Goal: Task Accomplishment & Management: Use online tool/utility

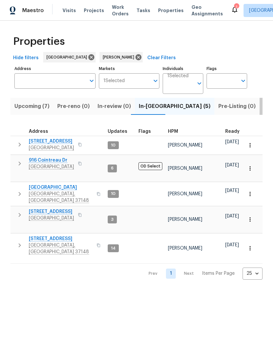
click at [264, 108] on span "Listed (8)" at bounding box center [276, 106] width 25 height 9
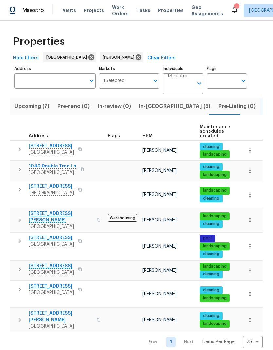
click at [17, 286] on icon "button" at bounding box center [20, 290] width 8 height 8
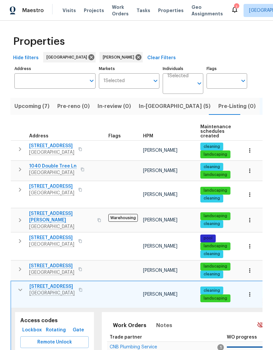
click at [249, 291] on icon "button" at bounding box center [250, 294] width 7 height 7
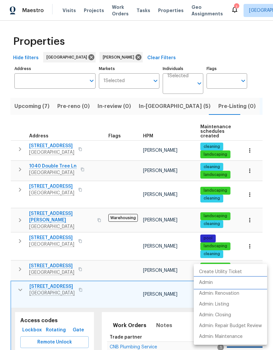
click at [208, 282] on p "Admin" at bounding box center [206, 283] width 14 height 7
click at [213, 284] on p "Admin" at bounding box center [206, 283] width 14 height 7
click at [237, 271] on p "Create Utility Ticket" at bounding box center [220, 272] width 43 height 7
click at [161, 307] on div at bounding box center [136, 175] width 273 height 350
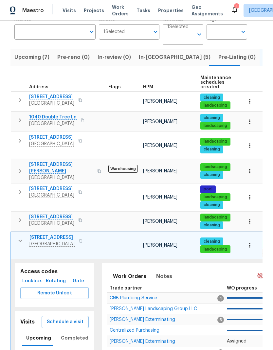
scroll to position [50, 0]
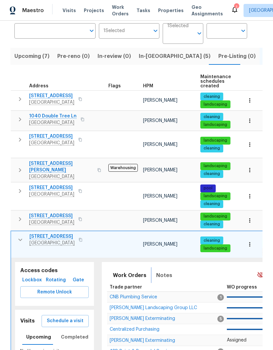
click at [156, 271] on span "Notes" at bounding box center [164, 275] width 16 height 9
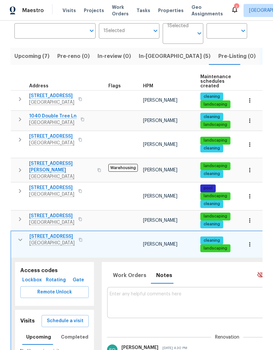
click at [127, 292] on textarea at bounding box center [227, 303] width 235 height 22
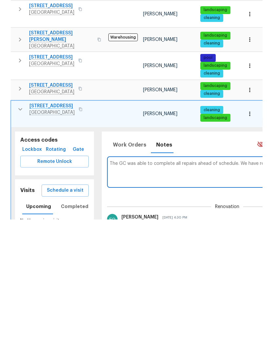
scroll to position [0, 95]
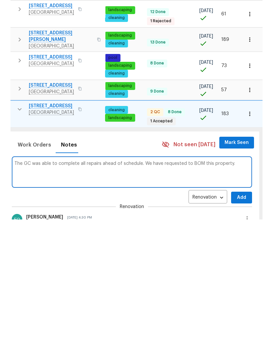
click at [239, 292] on textarea "The GC was able to complete all repairs ahead of schedule. We have requested to…" at bounding box center [131, 303] width 235 height 22
paste textarea "[URL][DOMAIN_NAME]"
type textarea "The GC was able to complete all repairs ahead of schedule. We have requested to…"
click at [244, 324] on span "Add" at bounding box center [241, 328] width 10 height 8
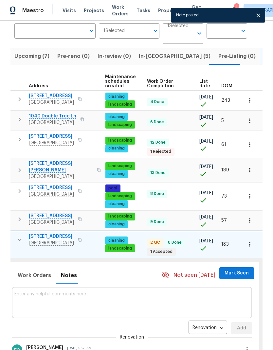
click at [237, 269] on span "Mark Seen" at bounding box center [237, 273] width 24 height 8
